Goal: Find specific page/section: Find specific page/section

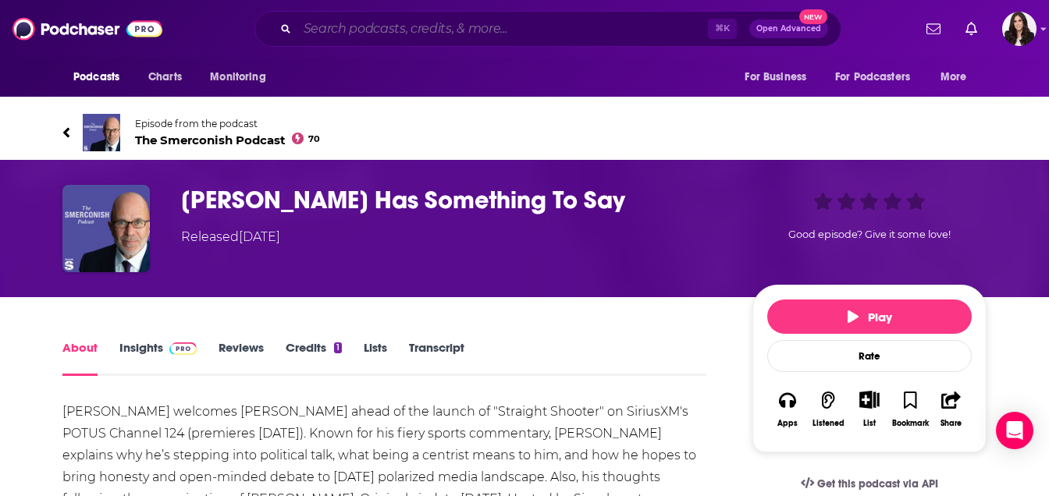
click at [411, 28] on input "Search podcasts, credits, & more..." at bounding box center [502, 28] width 411 height 25
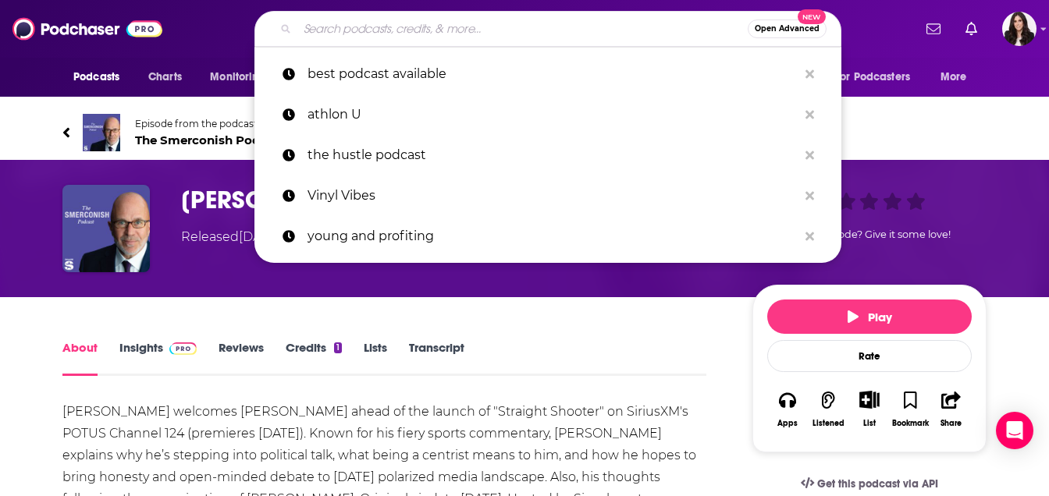
paste input "The [PERSON_NAME] Show"
type input "The [PERSON_NAME] Show"
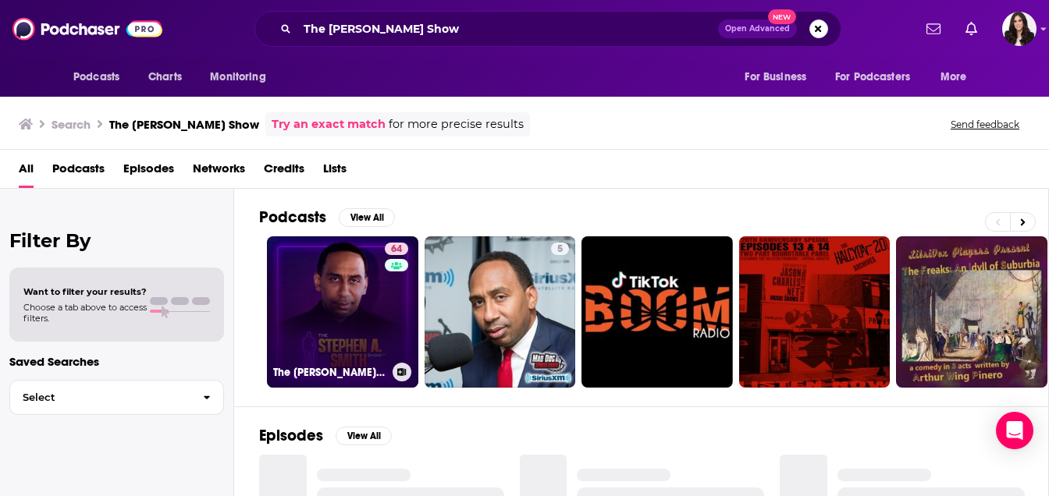
click at [349, 322] on link "64 The [PERSON_NAME] Show" at bounding box center [342, 312] width 151 height 151
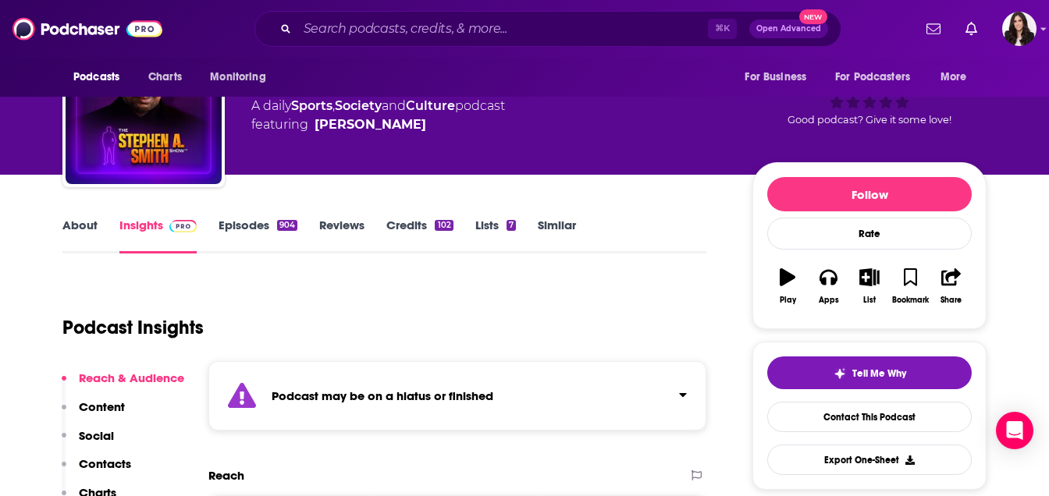
scroll to position [317, 0]
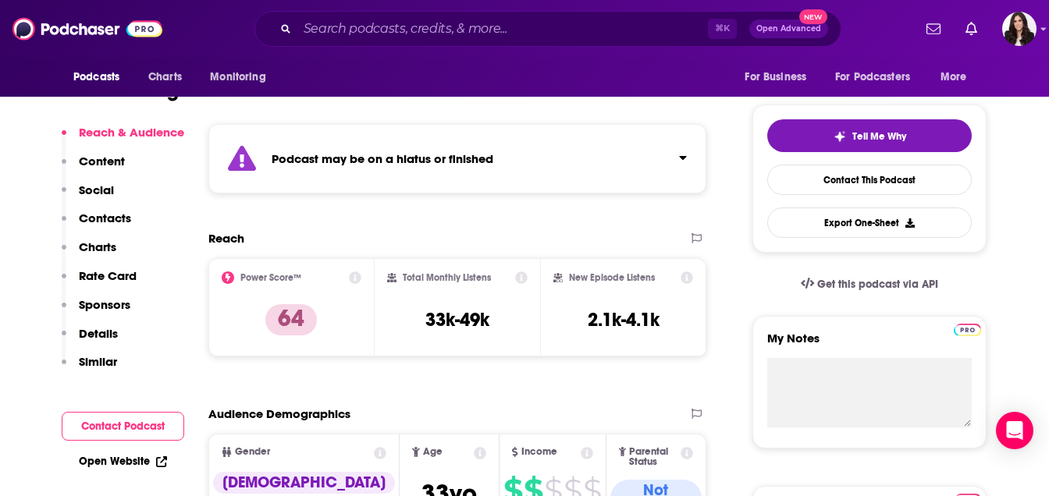
click at [100, 219] on p "Contacts" at bounding box center [105, 218] width 52 height 15
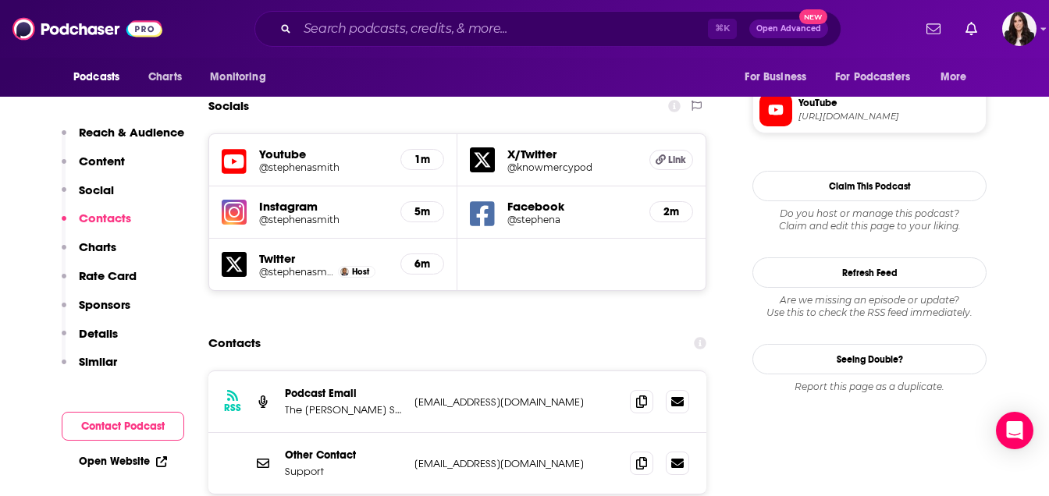
scroll to position [1473, 0]
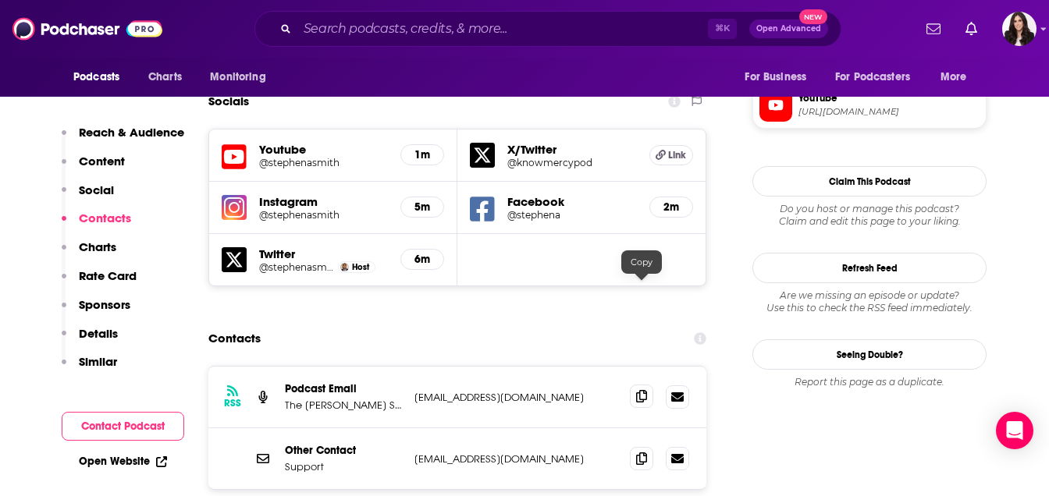
click at [643, 390] on icon at bounding box center [641, 396] width 11 height 12
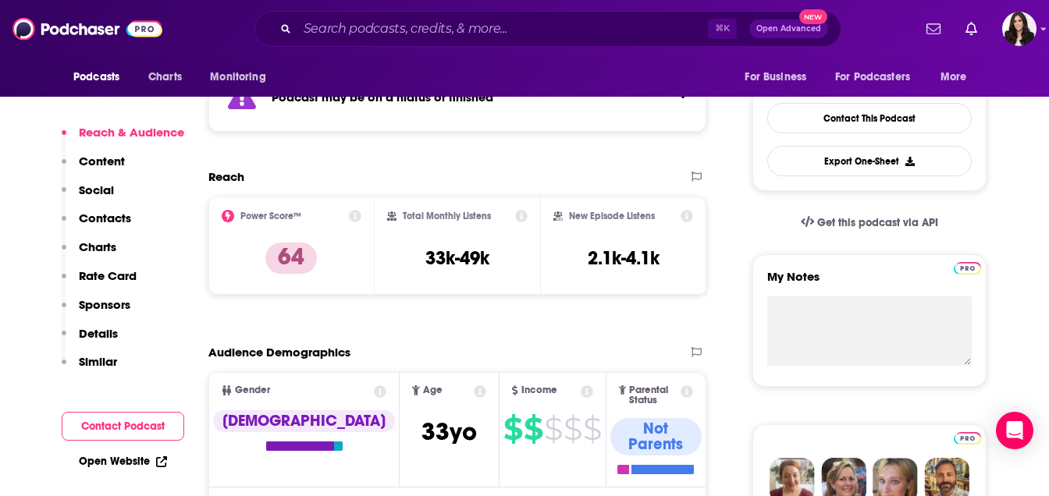
scroll to position [0, 0]
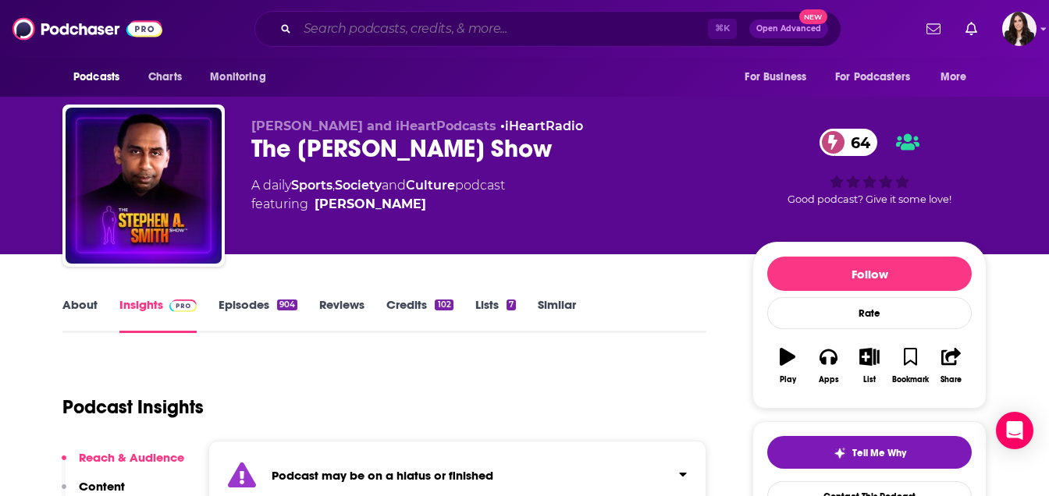
click at [402, 29] on input "Search podcasts, credits, & more..." at bounding box center [502, 28] width 411 height 25
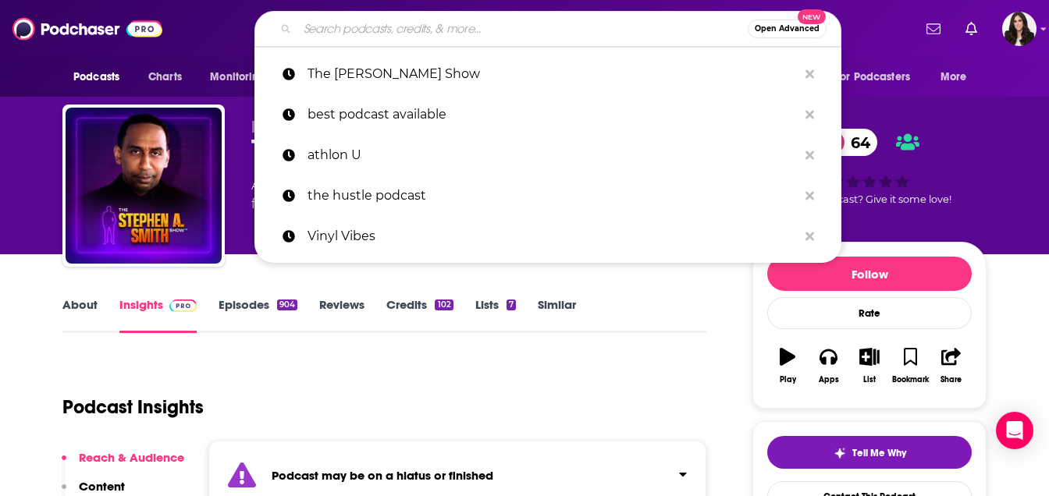
paste input "Straight Shooter with [PERSON_NAME]"
type input "Straight Shooter with [PERSON_NAME]"
